Goal: Use online tool/utility: Utilize a website feature to perform a specific function

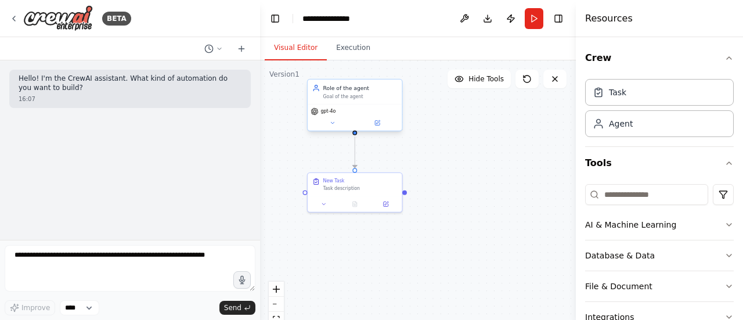
click at [391, 95] on div "Goal of the agent" at bounding box center [360, 96] width 74 height 6
click at [390, 64] on icon at bounding box center [392, 67] width 7 height 7
click at [368, 70] on button "Confirm" at bounding box center [359, 67] width 41 height 14
click at [378, 188] on div "Task description" at bounding box center [360, 187] width 74 height 6
click at [390, 161] on icon at bounding box center [392, 160] width 7 height 7
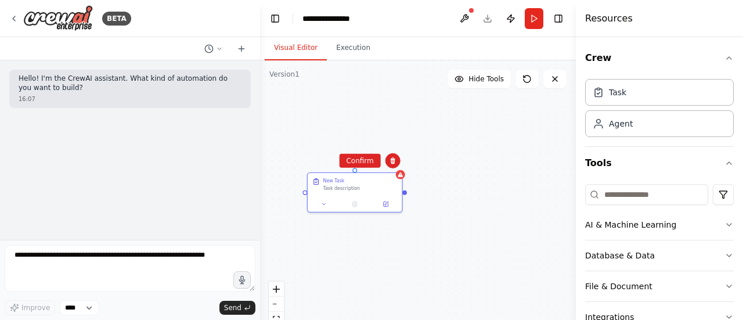
click at [364, 169] on div "New Task Task description" at bounding box center [418, 205] width 316 height 290
click at [387, 182] on div "New Task" at bounding box center [360, 179] width 74 height 6
click at [394, 161] on icon at bounding box center [392, 160] width 5 height 6
click at [366, 164] on button "Confirm" at bounding box center [359, 161] width 41 height 14
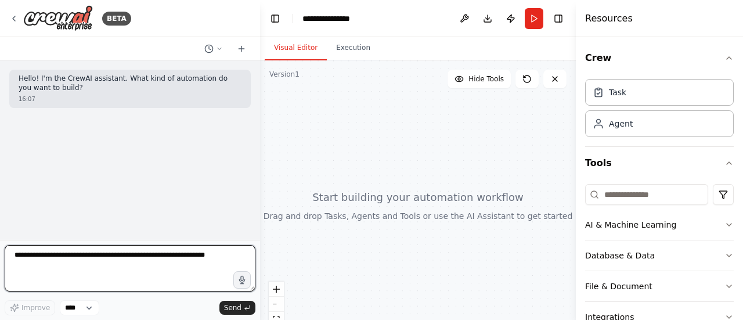
click at [89, 268] on textarea at bounding box center [130, 268] width 251 height 46
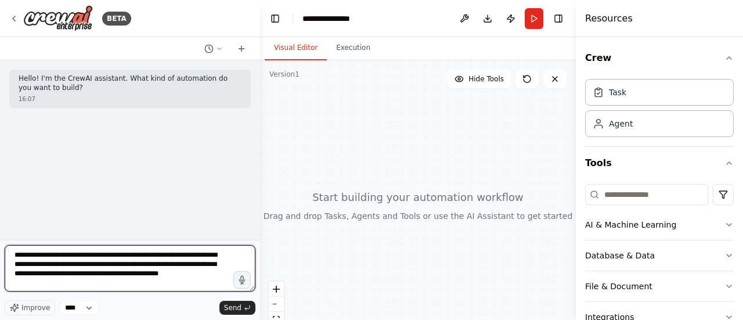
type textarea "**********"
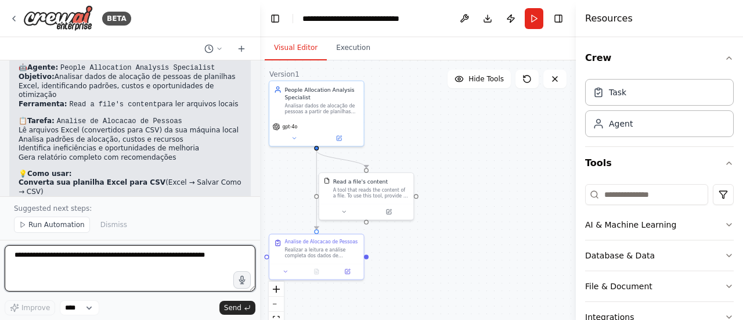
scroll to position [1162, 0]
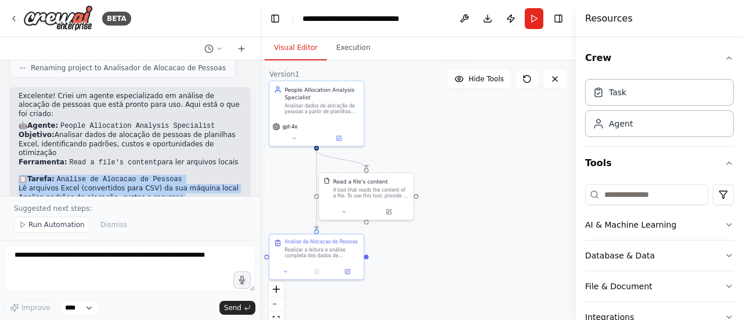
drag, startPoint x: 160, startPoint y: 157, endPoint x: 21, endPoint y: 118, distance: 144.6
click at [21, 118] on div "Excelente! Criei um agente especializado em análise de alocação de pessoas que …" at bounding box center [130, 205] width 223 height 227
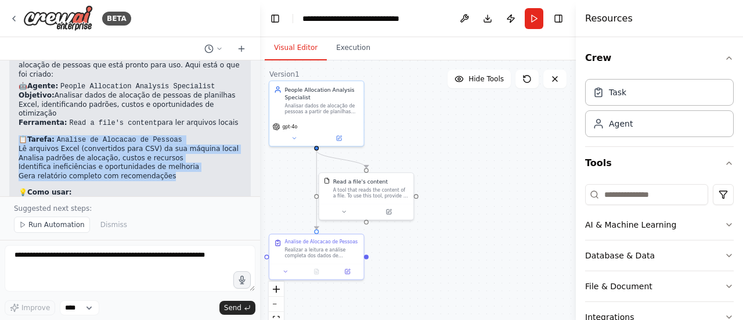
scroll to position [1220, 0]
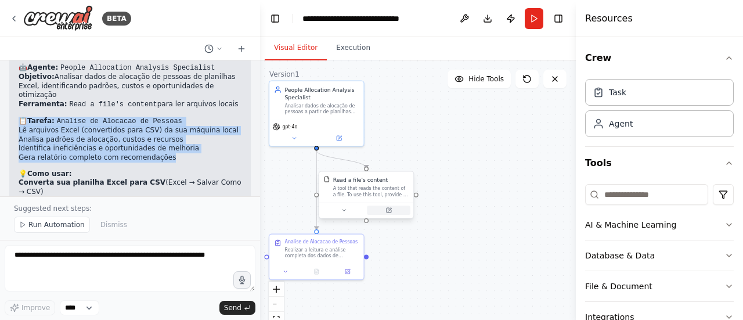
click at [391, 211] on icon at bounding box center [389, 210] width 5 height 5
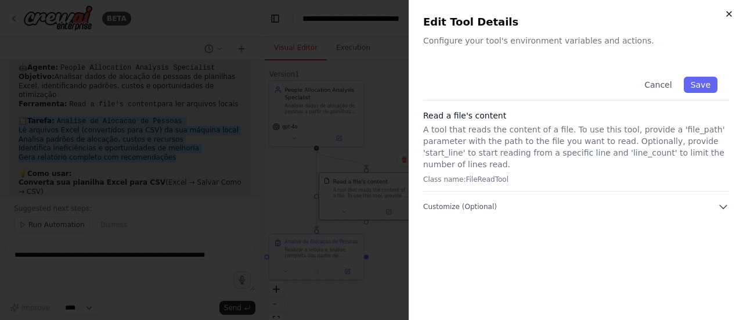
click at [730, 17] on icon "button" at bounding box center [728, 13] width 9 height 9
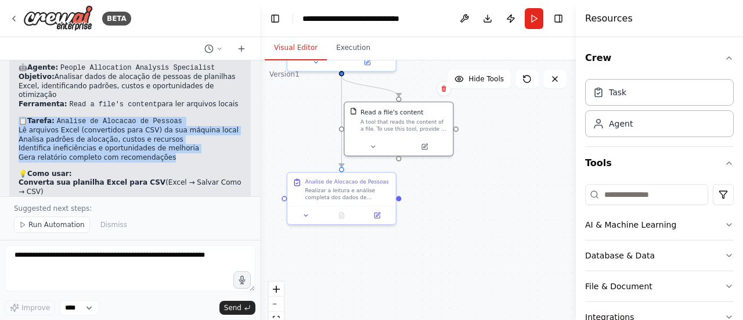
drag, startPoint x: 415, startPoint y: 247, endPoint x: 458, endPoint y: 181, distance: 78.9
click at [458, 181] on div ".deletable-edge-delete-btn { width: 20px; height: 20px; border: 0px solid #ffff…" at bounding box center [418, 205] width 316 height 290
click at [379, 215] on icon at bounding box center [376, 213] width 5 height 5
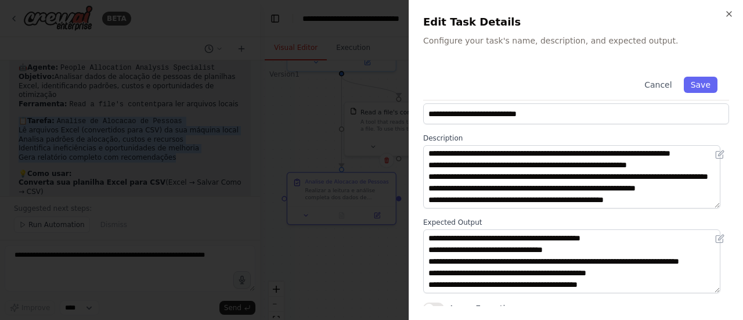
scroll to position [26, 0]
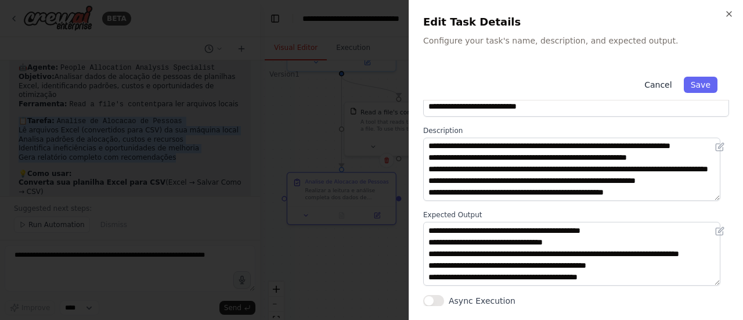
click at [656, 85] on button "Cancel" at bounding box center [657, 85] width 41 height 16
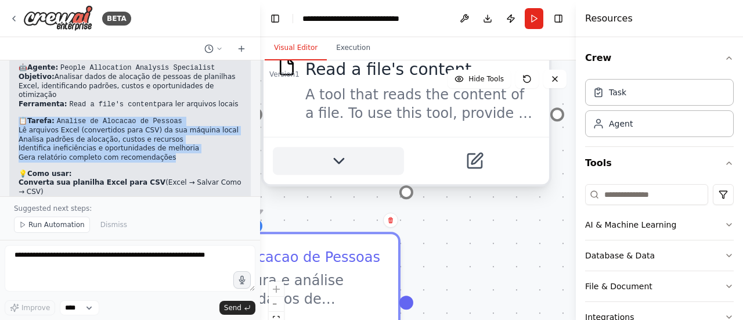
click at [345, 164] on icon at bounding box center [338, 160] width 19 height 19
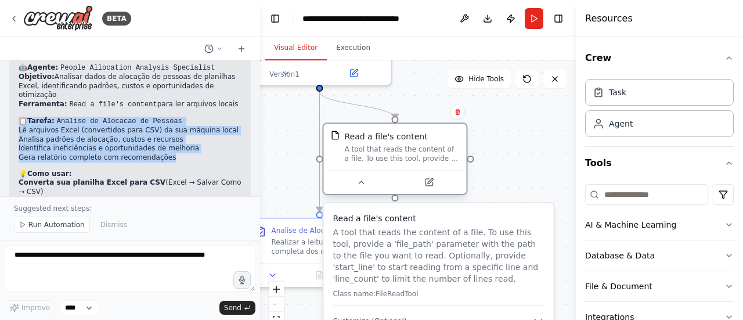
click at [365, 189] on div at bounding box center [394, 182] width 143 height 24
click at [363, 185] on icon at bounding box center [360, 182] width 9 height 9
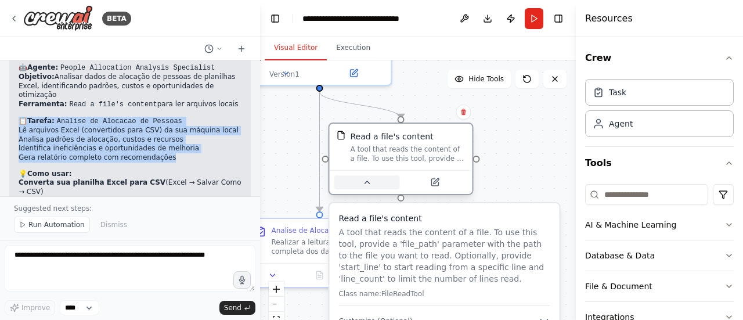
click at [369, 184] on icon at bounding box center [366, 182] width 9 height 9
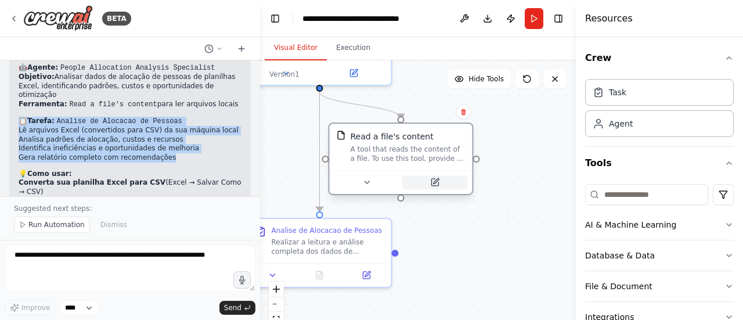
click at [438, 182] on icon at bounding box center [434, 182] width 7 height 7
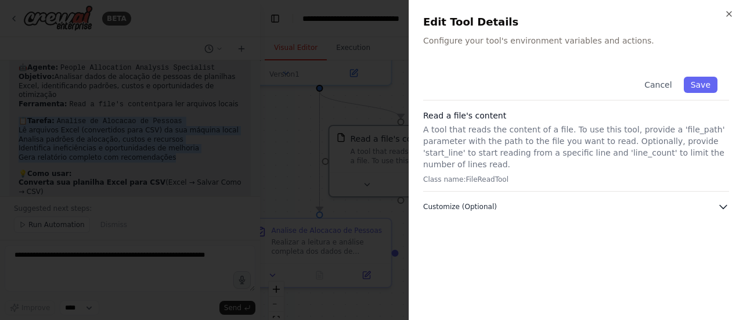
click at [721, 201] on icon "button" at bounding box center [723, 207] width 12 height 12
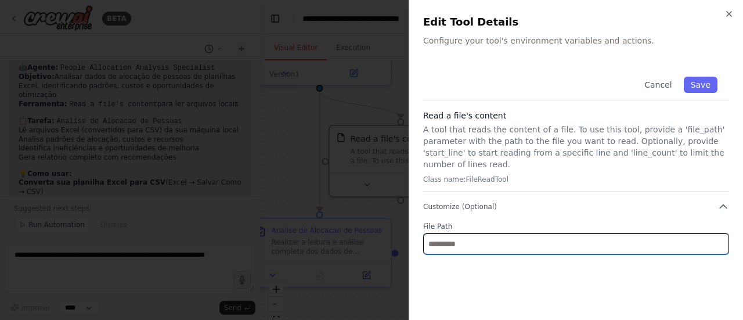
click at [479, 236] on input "text" at bounding box center [576, 243] width 306 height 21
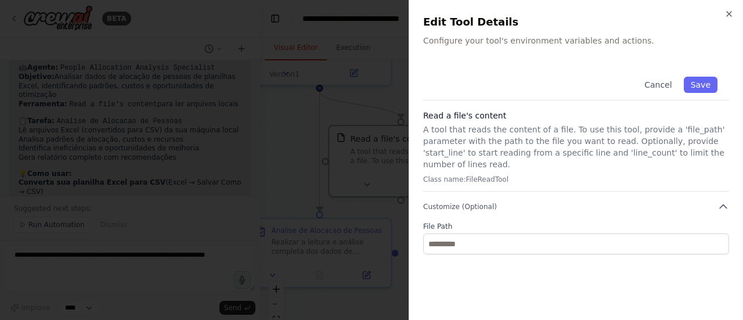
click at [459, 175] on p "Class name: FileReadTool" at bounding box center [576, 179] width 306 height 9
click at [499, 175] on p "Class name: FileReadTool" at bounding box center [576, 179] width 306 height 9
click at [503, 175] on p "Class name: FileReadTool" at bounding box center [576, 179] width 306 height 9
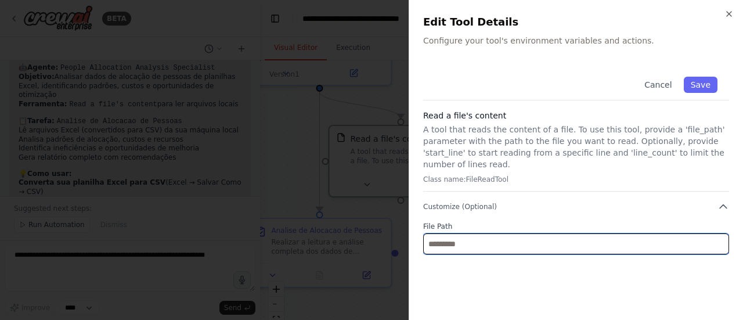
click at [490, 233] on input "text" at bounding box center [576, 243] width 306 height 21
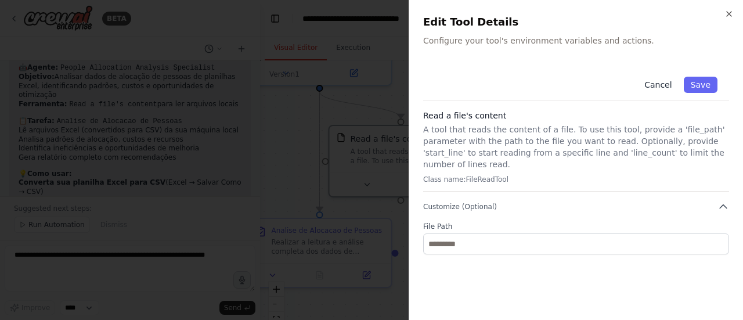
click at [663, 85] on button "Cancel" at bounding box center [657, 85] width 41 height 16
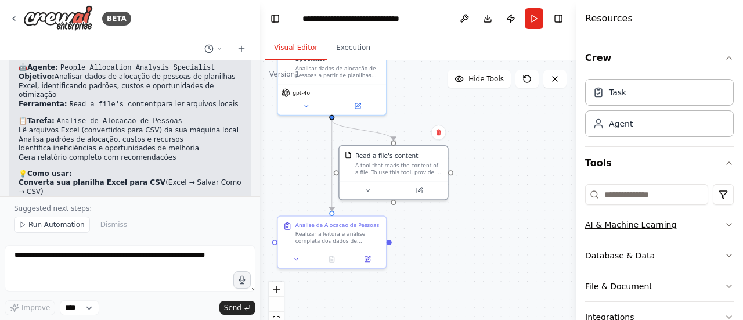
scroll to position [58, 0]
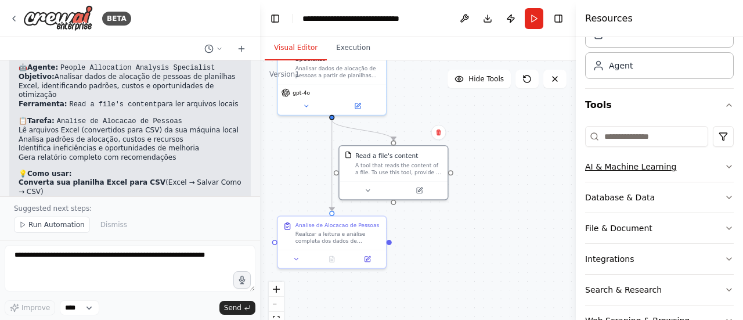
click at [724, 164] on icon "button" at bounding box center [728, 166] width 9 height 9
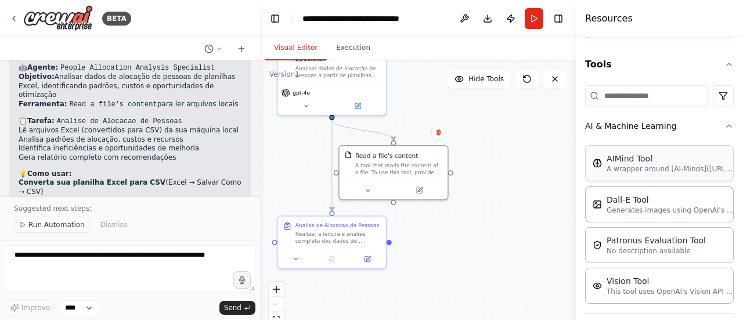
scroll to position [116, 0]
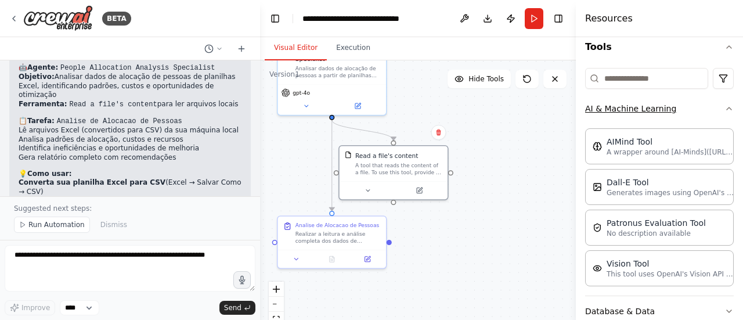
click at [724, 107] on icon "button" at bounding box center [728, 108] width 9 height 9
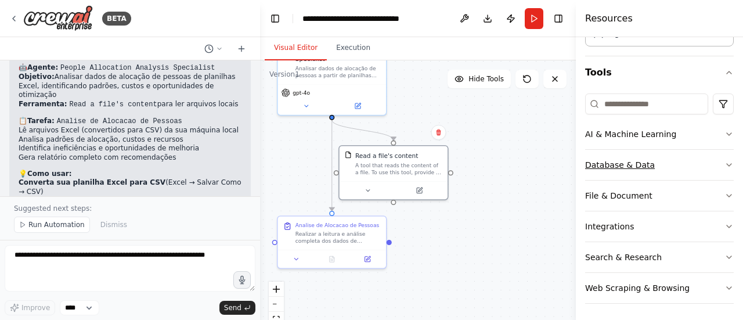
click at [724, 160] on icon "button" at bounding box center [728, 164] width 9 height 9
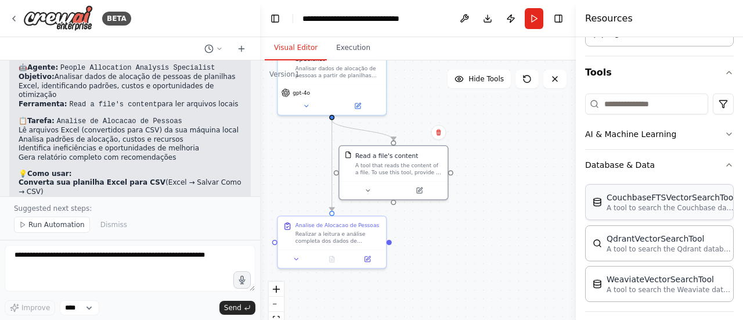
scroll to position [149, 0]
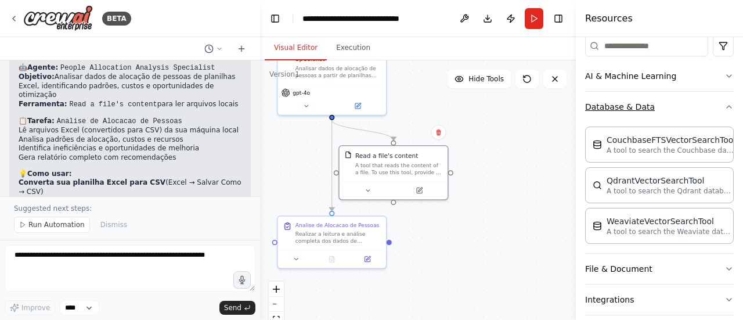
click at [724, 106] on icon "button" at bounding box center [728, 106] width 9 height 9
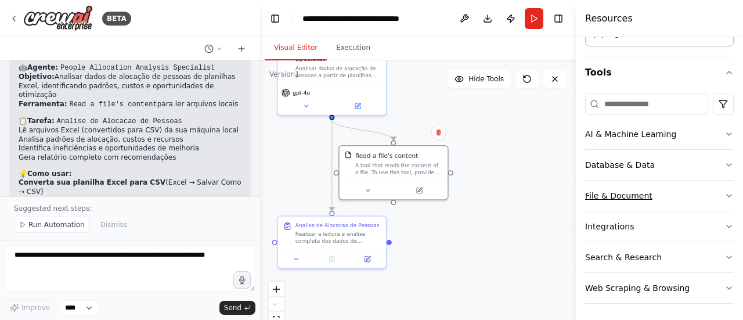
click at [724, 194] on icon "button" at bounding box center [728, 195] width 9 height 9
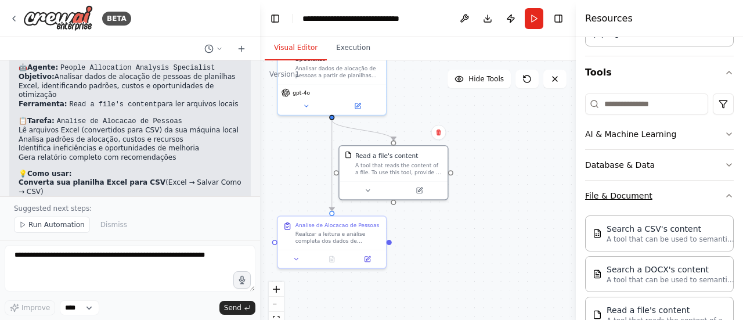
click at [724, 194] on icon "button" at bounding box center [728, 195] width 9 height 9
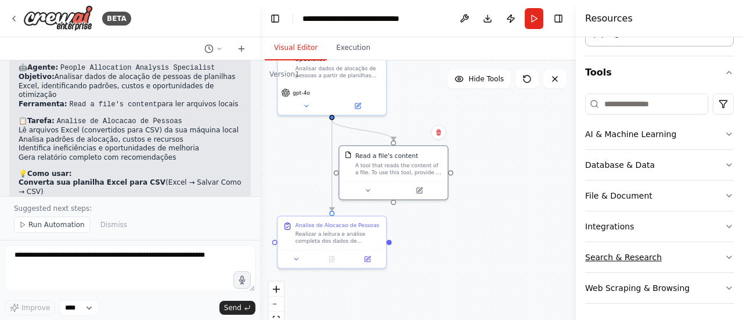
click at [724, 258] on icon "button" at bounding box center [728, 256] width 9 height 9
click at [724, 254] on icon "button" at bounding box center [728, 256] width 9 height 9
click at [724, 284] on icon "button" at bounding box center [728, 287] width 9 height 9
click at [465, 258] on div ".deletable-edge-delete-btn { width: 20px; height: 20px; border: 0px solid #ffff…" at bounding box center [418, 205] width 316 height 290
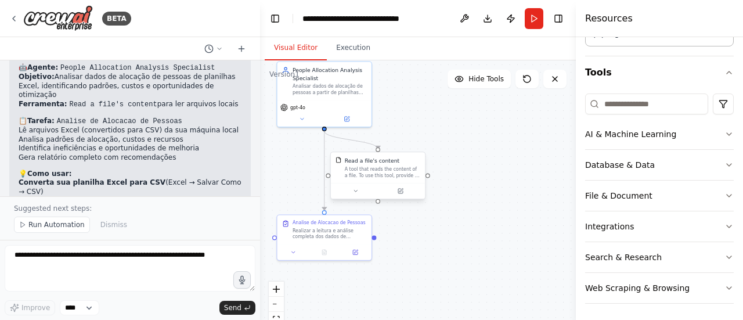
drag, startPoint x: 295, startPoint y: 157, endPoint x: 352, endPoint y: 177, distance: 60.8
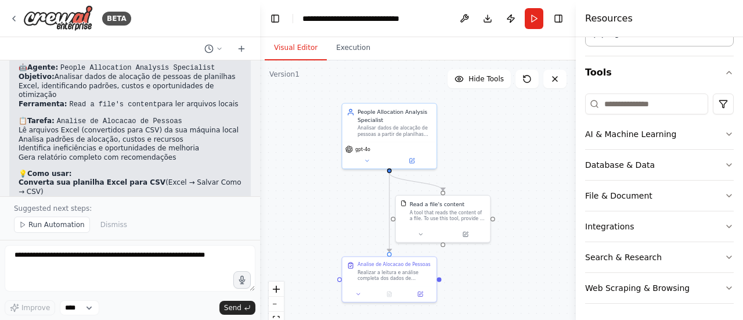
drag, startPoint x: 352, startPoint y: 177, endPoint x: 360, endPoint y: 190, distance: 14.8
click at [360, 190] on div ".deletable-edge-delete-btn { width: 20px; height: 20px; border: 0px solid #ffff…" at bounding box center [418, 205] width 316 height 290
click at [504, 160] on div ".deletable-edge-delete-btn { width: 20px; height: 20px; border: 0px solid #ffff…" at bounding box center [418, 205] width 316 height 290
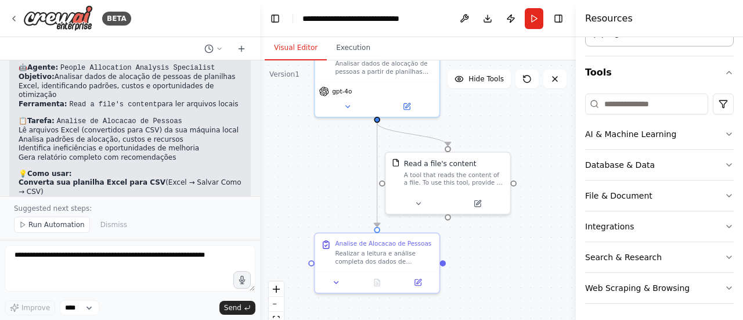
drag, startPoint x: 328, startPoint y: 210, endPoint x: 326, endPoint y: 161, distance: 48.8
click at [326, 161] on div ".deletable-edge-delete-btn { width: 20px; height: 20px; border: 0px solid #ffff…" at bounding box center [418, 205] width 316 height 290
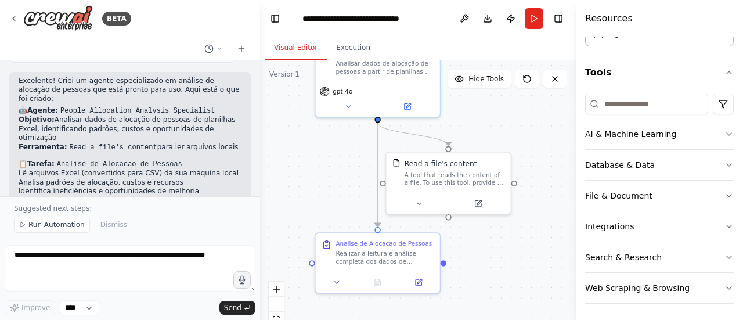
scroll to position [1220, 0]
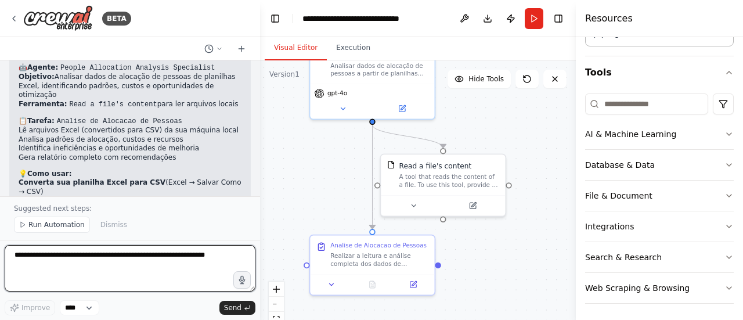
click at [39, 267] on textarea at bounding box center [130, 268] width 251 height 46
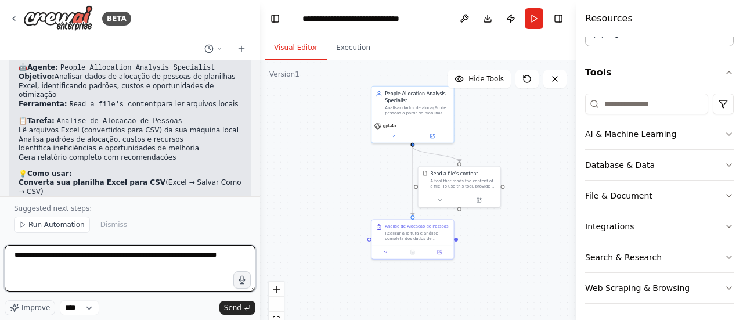
click at [39, 256] on textarea "**********" at bounding box center [130, 268] width 251 height 46
click at [77, 266] on textarea "**********" at bounding box center [130, 268] width 251 height 46
drag, startPoint x: 71, startPoint y: 266, endPoint x: 3, endPoint y: 265, distance: 67.3
click at [3, 265] on div "BETA Hello! I'm the CrewAI assistant. What kind of automation do you want to bu…" at bounding box center [130, 160] width 260 height 320
type textarea "**********"
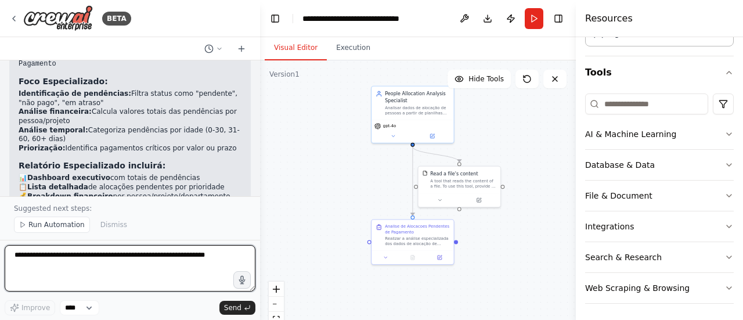
scroll to position [1778, 0]
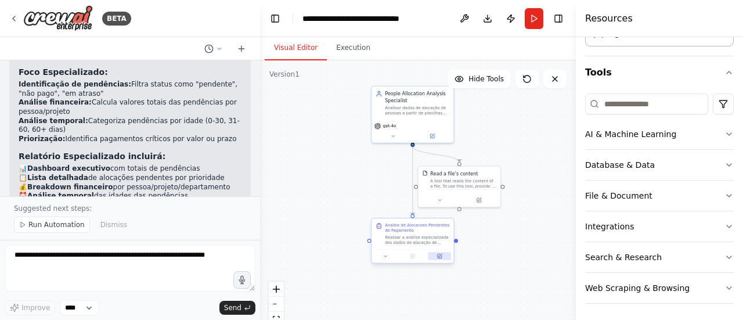
click at [442, 257] on icon at bounding box center [439, 256] width 5 height 5
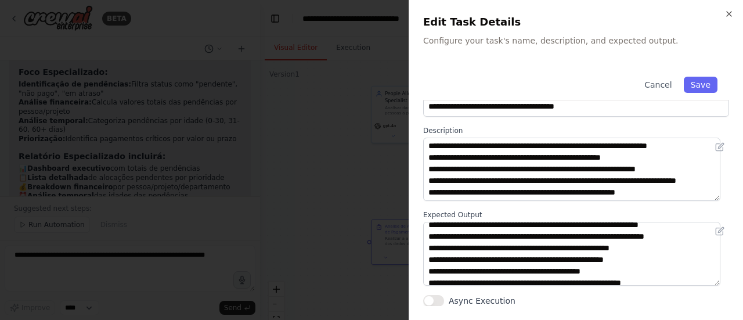
scroll to position [81, 0]
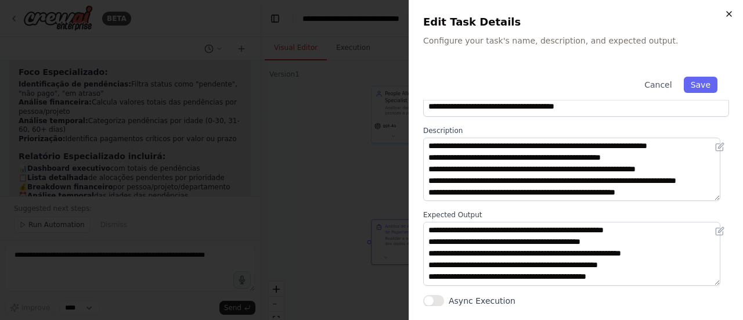
click at [725, 15] on icon "button" at bounding box center [728, 13] width 9 height 9
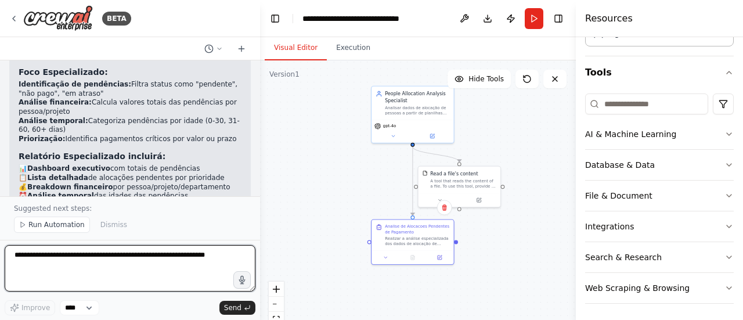
click at [129, 267] on textarea at bounding box center [130, 268] width 251 height 46
type textarea "**********"
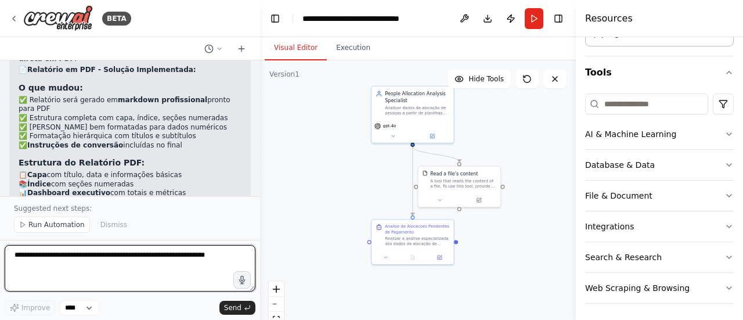
scroll to position [2854, 0]
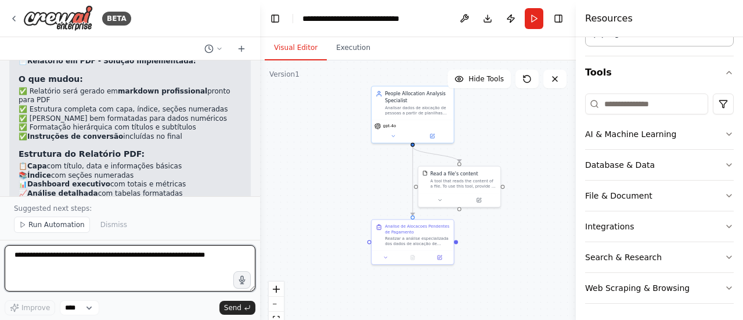
click at [255, 193] on div at bounding box center [257, 160] width 5 height 320
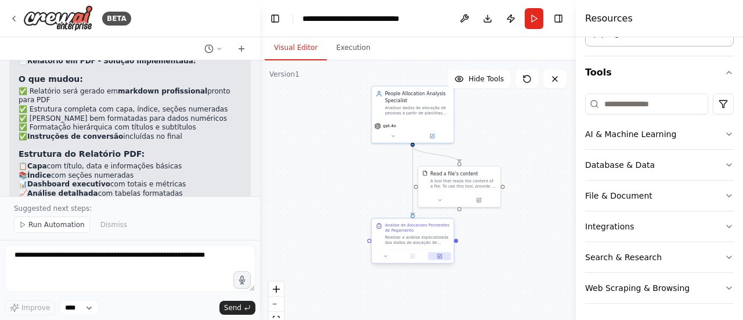
click at [442, 259] on button at bounding box center [439, 256] width 23 height 8
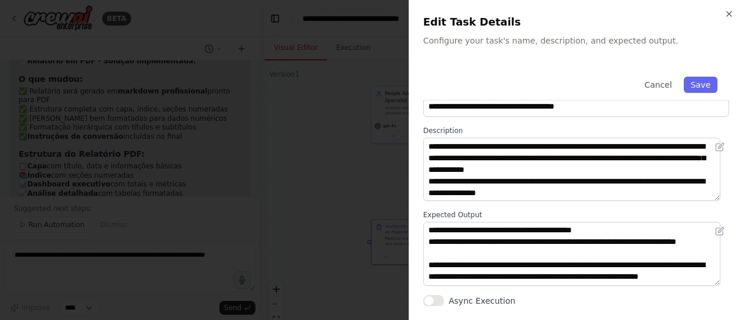
scroll to position [302, 0]
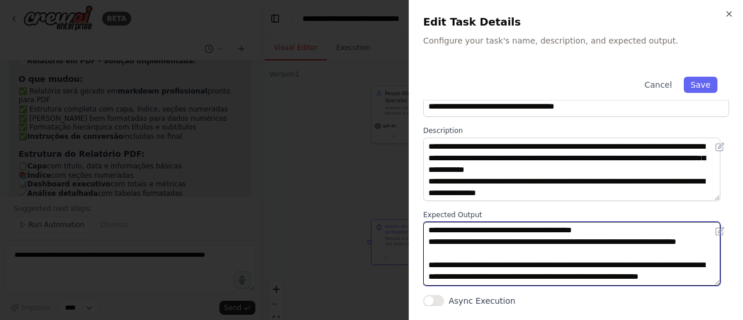
drag, startPoint x: 576, startPoint y: 276, endPoint x: 445, endPoint y: 258, distance: 132.4
click at [445, 258] on textarea at bounding box center [571, 253] width 297 height 63
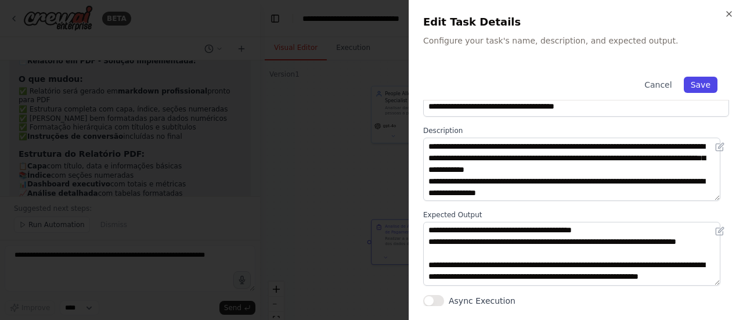
click at [692, 89] on button "Save" at bounding box center [701, 85] width 34 height 16
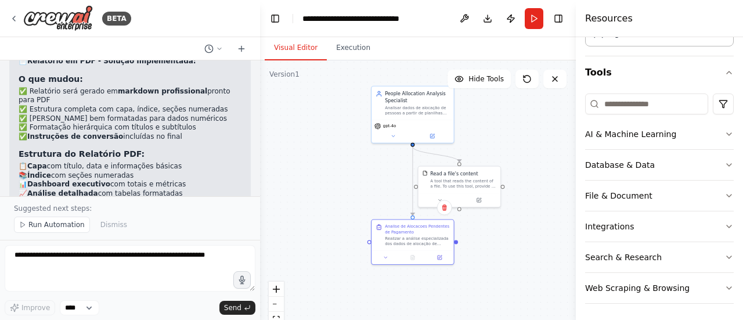
drag, startPoint x: 521, startPoint y: 254, endPoint x: 520, endPoint y: 224, distance: 29.6
click at [521, 253] on div ".deletable-edge-delete-btn { width: 20px; height: 20px; border: 0px solid #ffff…" at bounding box center [418, 205] width 316 height 290
click at [533, 15] on button "Run" at bounding box center [534, 18] width 19 height 21
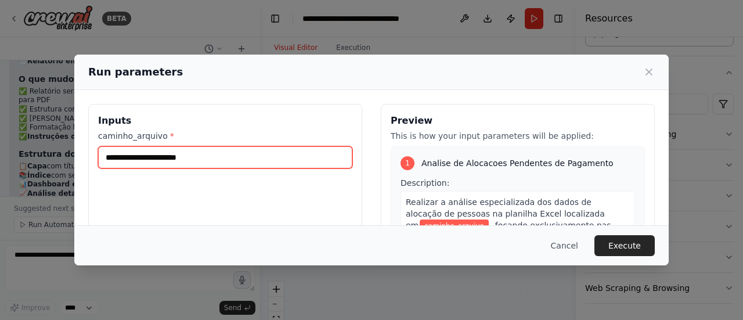
click at [153, 157] on input "caminho_arquivo *" at bounding box center [225, 157] width 254 height 22
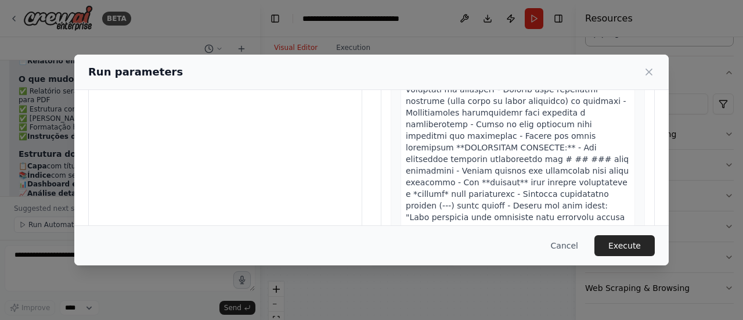
scroll to position [166, 0]
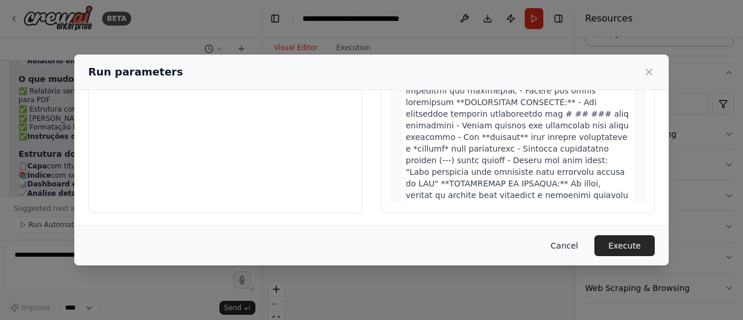
click at [556, 246] on button "Cancel" at bounding box center [565, 245] width 46 height 21
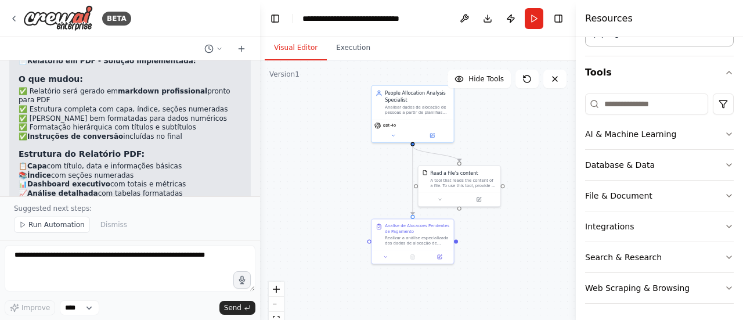
click at [501, 246] on div ".deletable-edge-delete-btn { width: 20px; height: 20px; border: 0px solid #ffff…" at bounding box center [418, 205] width 316 height 290
click at [346, 48] on button "Execution" at bounding box center [353, 48] width 53 height 24
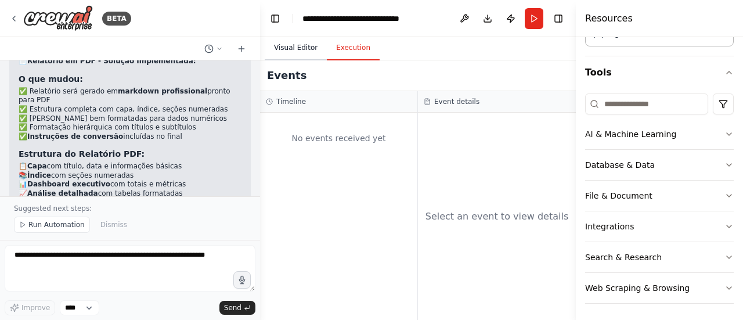
click at [297, 50] on button "Visual Editor" at bounding box center [296, 48] width 62 height 24
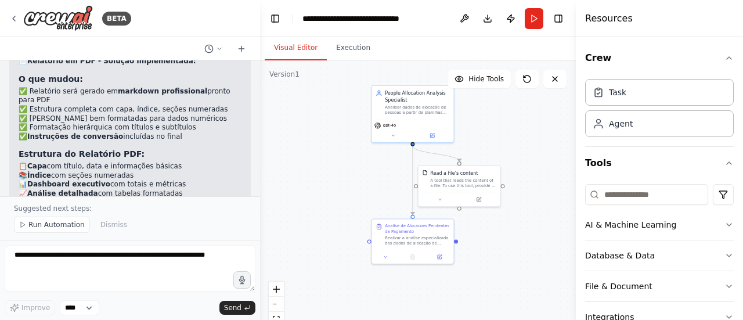
scroll to position [58, 0]
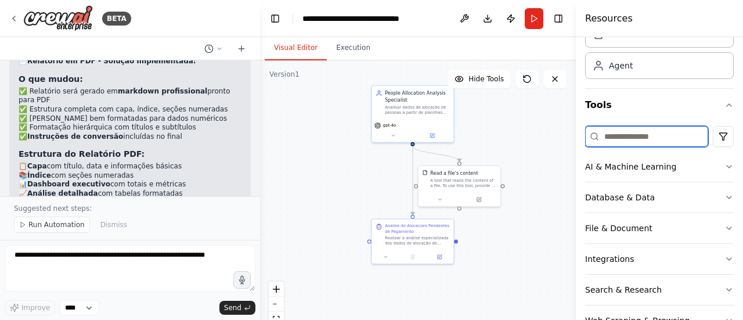
click at [630, 135] on input at bounding box center [646, 136] width 123 height 21
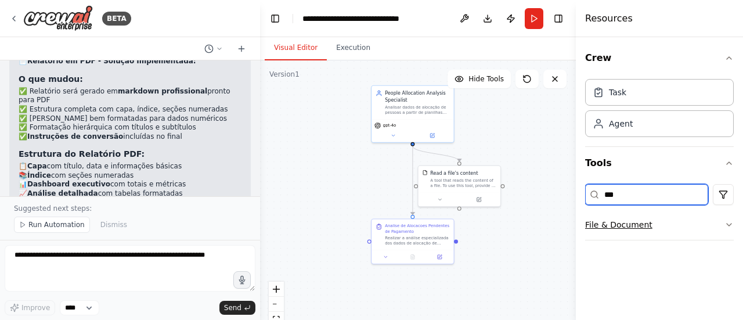
type input "***"
click at [728, 226] on icon "button" at bounding box center [728, 224] width 9 height 9
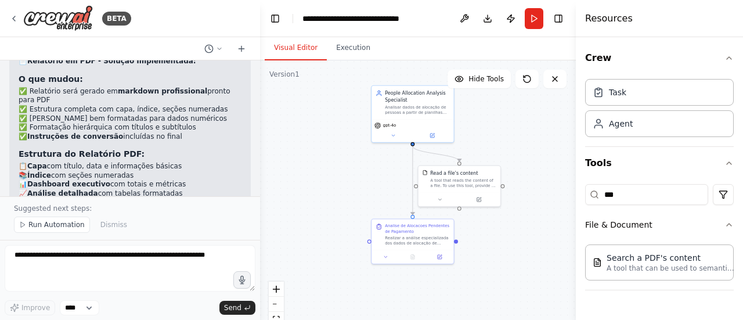
click at [326, 261] on div ".deletable-edge-delete-btn { width: 20px; height: 20px; border: 0px solid #ffff…" at bounding box center [418, 205] width 316 height 290
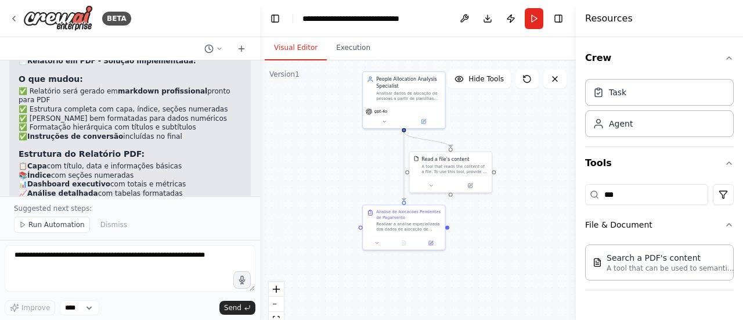
drag, startPoint x: 345, startPoint y: 205, endPoint x: 337, endPoint y: 191, distance: 16.4
click at [337, 191] on div ".deletable-edge-delete-btn { width: 20px; height: 20px; border: 0px solid #ffff…" at bounding box center [418, 205] width 316 height 290
